Goal: Browse casually

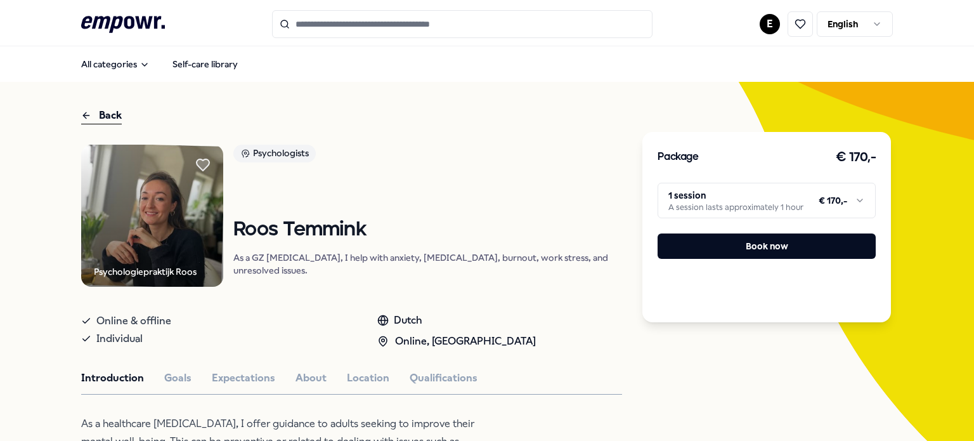
click at [731, 212] on html ".empowr-logo_svg__cls-1{fill:#03032f} E English All categories Self-care librar…" at bounding box center [487, 220] width 974 height 441
